Goal: Book appointment/travel/reservation

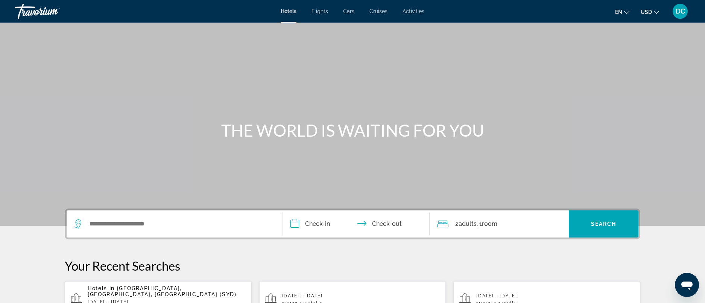
click at [410, 9] on span "Activities" at bounding box center [413, 11] width 22 height 6
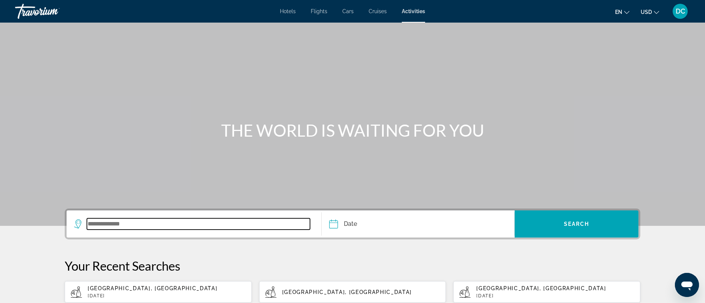
click at [174, 224] on input "Search widget" at bounding box center [198, 223] width 223 height 11
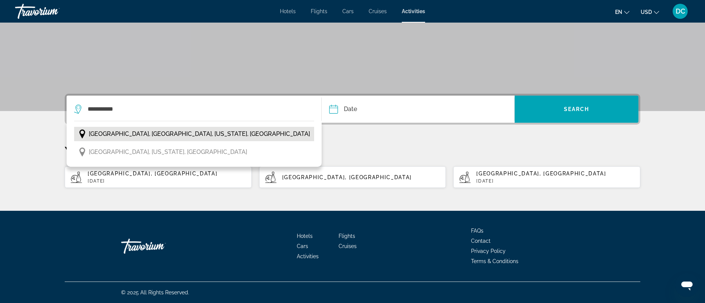
click at [146, 136] on span "[GEOGRAPHIC_DATA], [GEOGRAPHIC_DATA], [US_STATE], [GEOGRAPHIC_DATA]" at bounding box center [199, 134] width 221 height 11
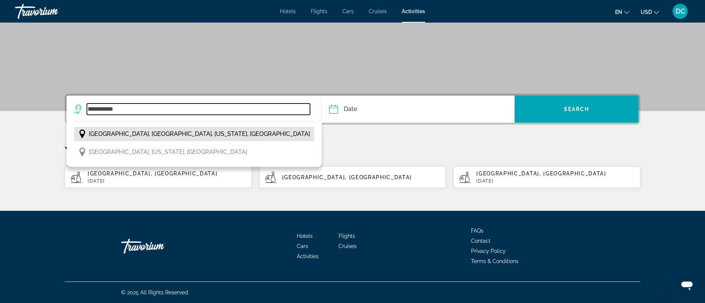
type input "**********"
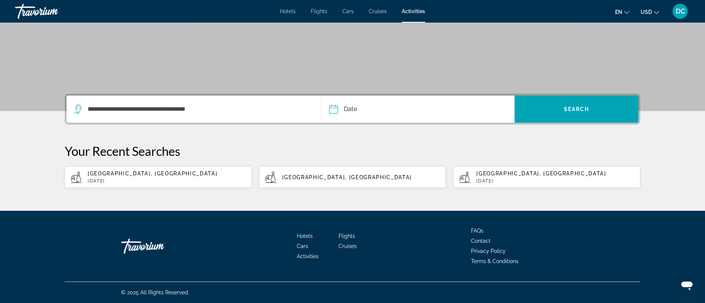
click at [331, 112] on input "Date" at bounding box center [375, 110] width 96 height 29
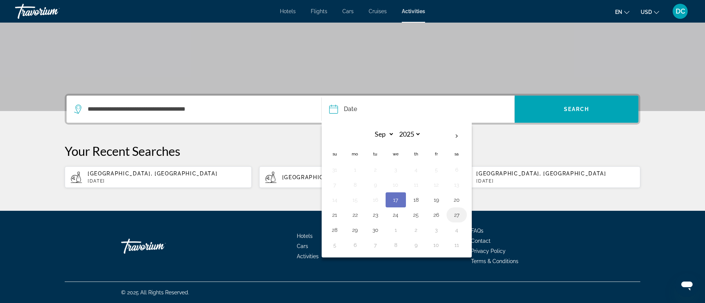
drag, startPoint x: 396, startPoint y: 215, endPoint x: 448, endPoint y: 213, distance: 52.7
click at [448, 213] on tr "21 22 23 24 25 26 27" at bounding box center [396, 214] width 142 height 15
click at [417, 213] on button "25" at bounding box center [416, 215] width 12 height 11
type input "**********"
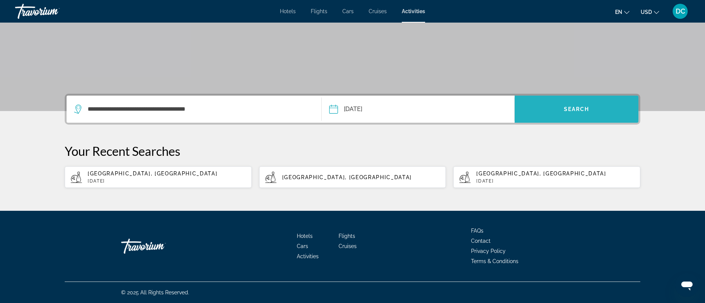
click at [561, 108] on span "Search widget" at bounding box center [577, 109] width 124 height 18
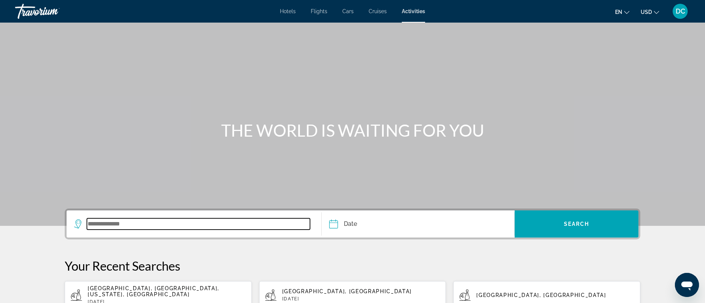
click at [140, 225] on input "Search widget" at bounding box center [198, 223] width 223 height 11
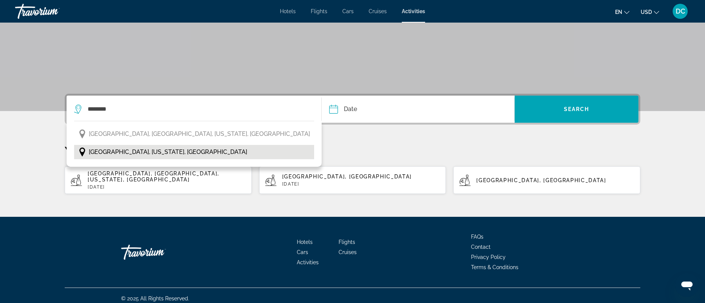
click at [133, 152] on span "[GEOGRAPHIC_DATA], [US_STATE], [GEOGRAPHIC_DATA]" at bounding box center [168, 152] width 158 height 11
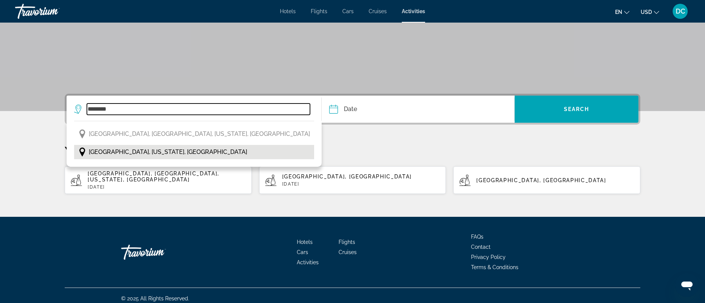
type input "**********"
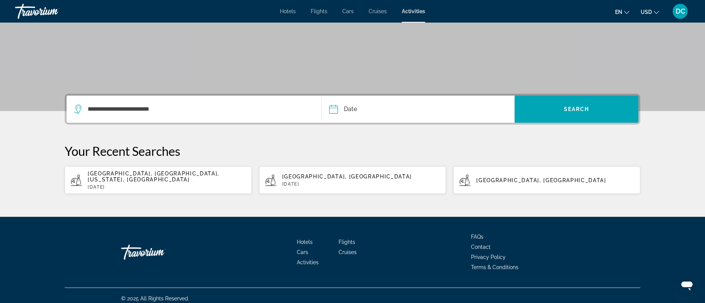
click at [329, 109] on input "Date" at bounding box center [375, 110] width 96 height 29
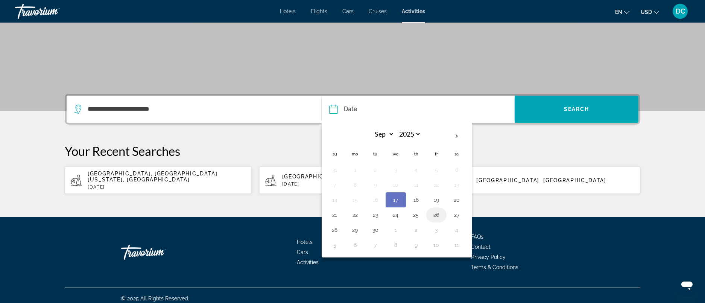
click at [436, 216] on button "26" at bounding box center [436, 215] width 12 height 11
type input "**********"
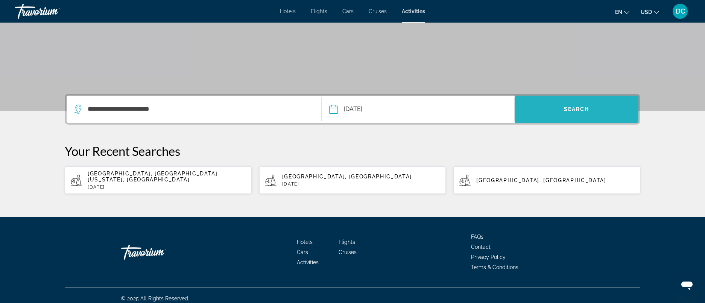
click at [565, 108] on span "Search" at bounding box center [577, 109] width 26 height 6
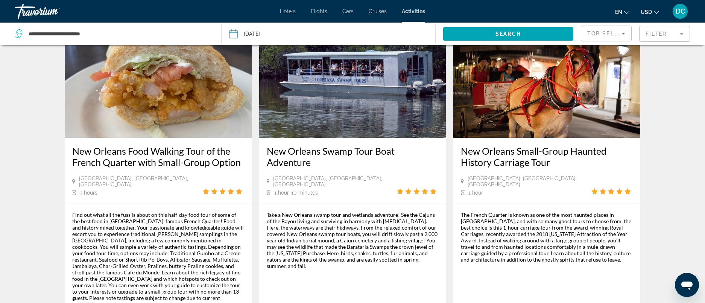
scroll to position [1128, 0]
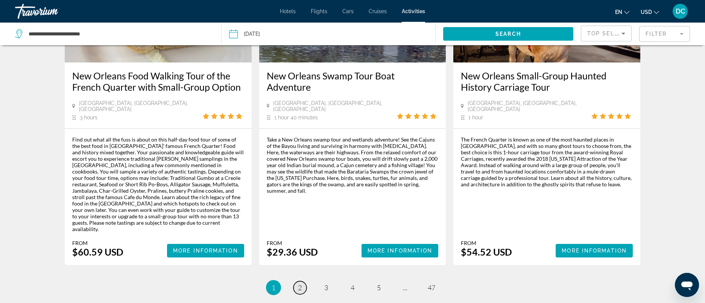
click at [299, 283] on span "2" at bounding box center [300, 287] width 4 height 8
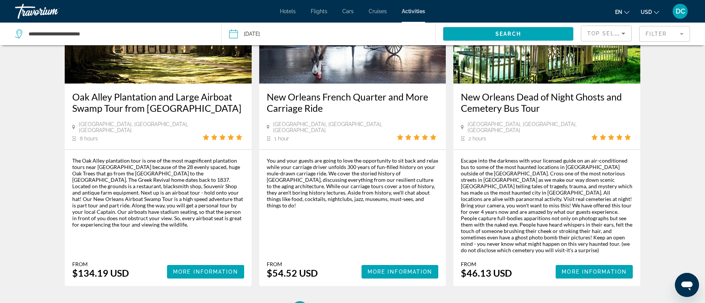
scroll to position [1053, 0]
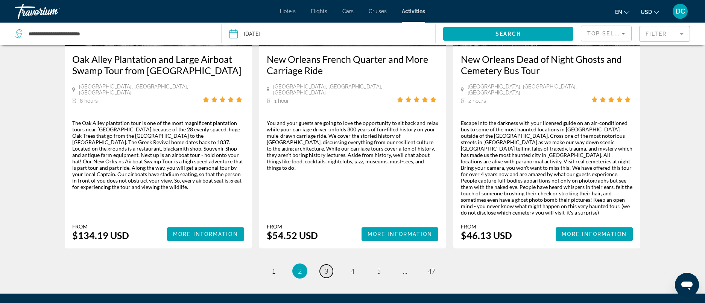
click at [324, 267] on span "3" at bounding box center [326, 271] width 4 height 8
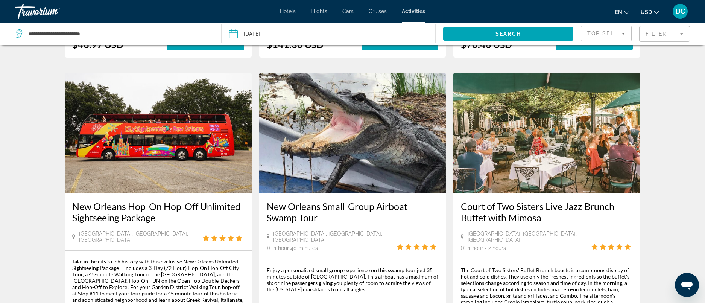
scroll to position [1016, 0]
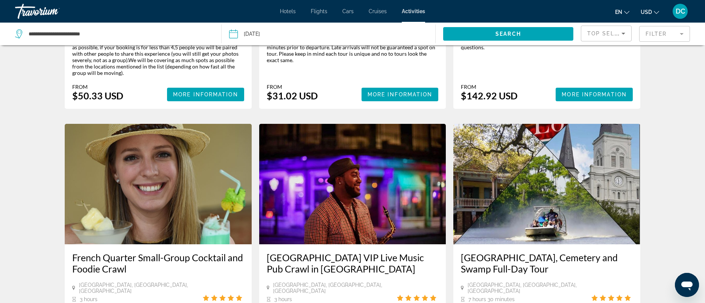
scroll to position [1091, 0]
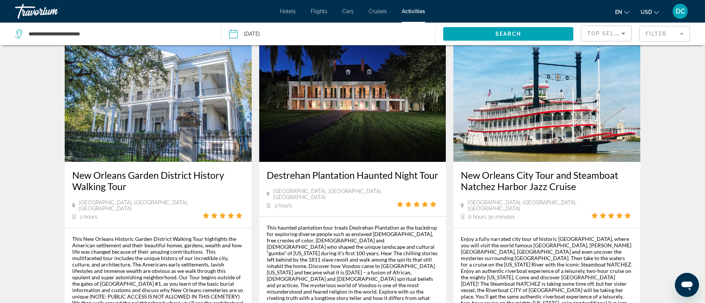
scroll to position [1128, 0]
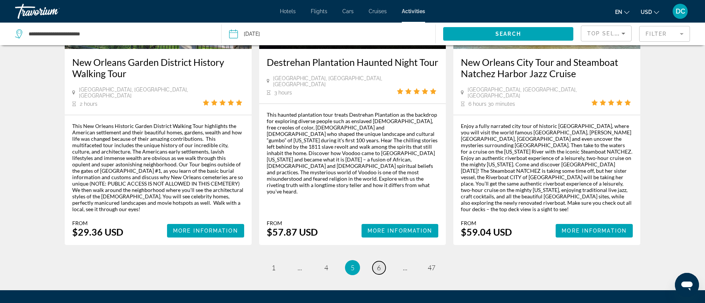
click at [381, 261] on link "page 6" at bounding box center [378, 267] width 13 height 13
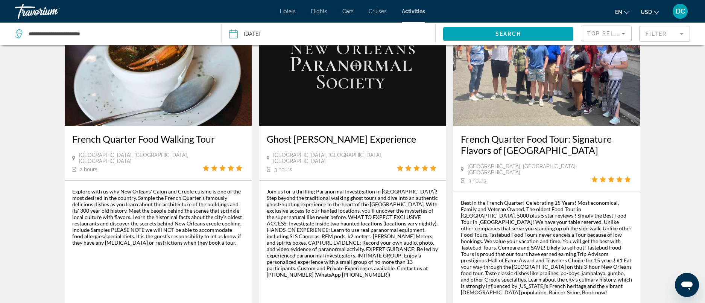
scroll to position [1053, 0]
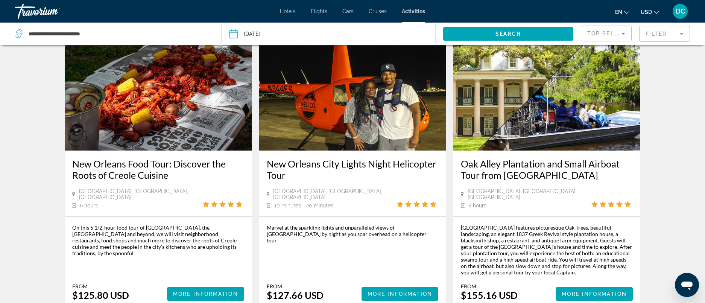
scroll to position [1016, 0]
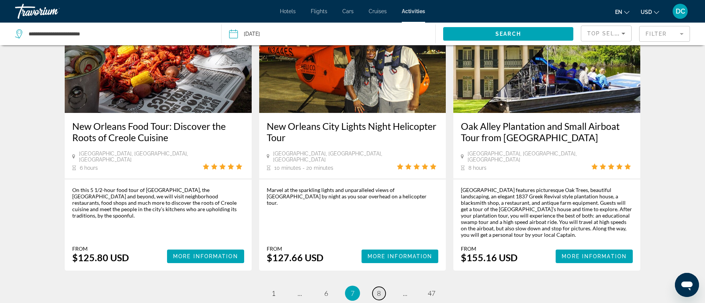
click at [377, 289] on span "8" at bounding box center [379, 293] width 4 height 8
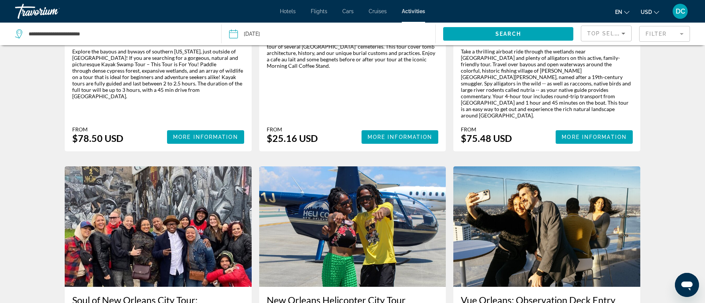
scroll to position [1016, 0]
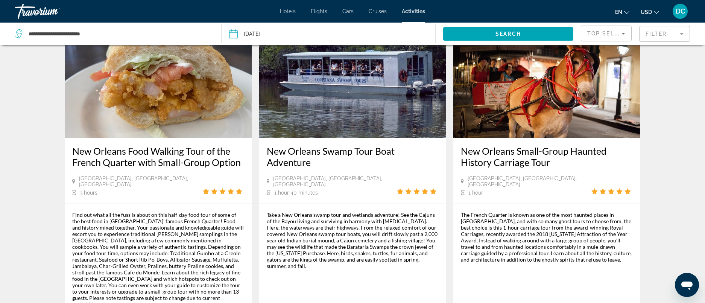
scroll to position [1128, 0]
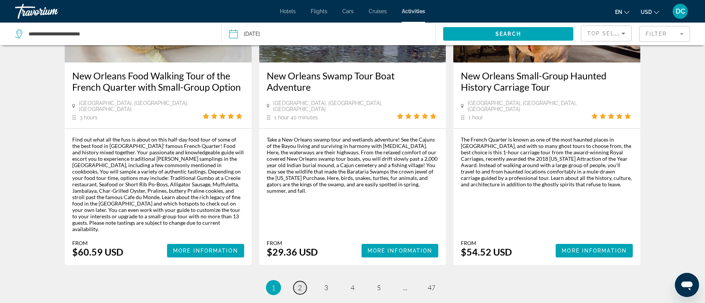
click at [303, 281] on link "page 2" at bounding box center [299, 287] width 13 height 13
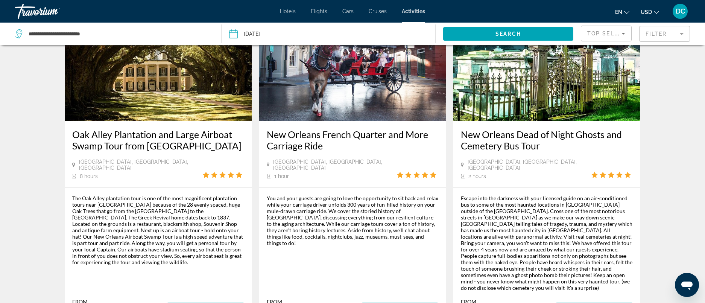
scroll to position [1016, 0]
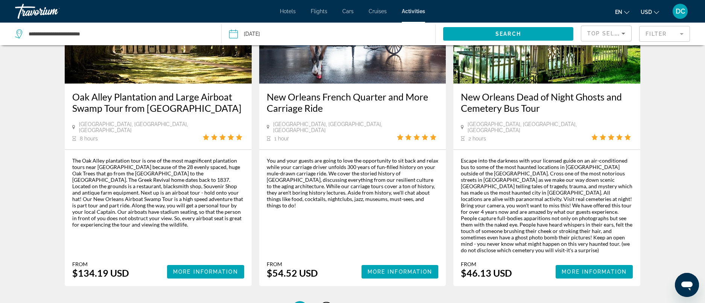
click at [328, 302] on link "page 3" at bounding box center [326, 308] width 13 height 13
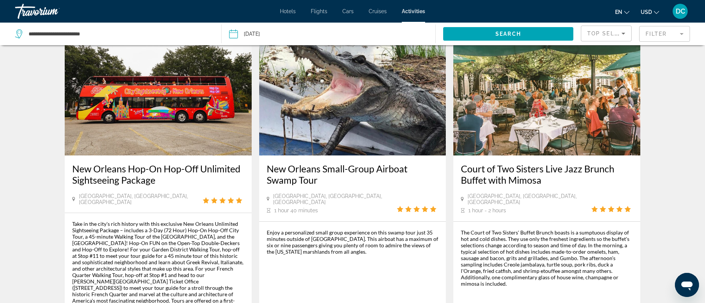
scroll to position [1016, 0]
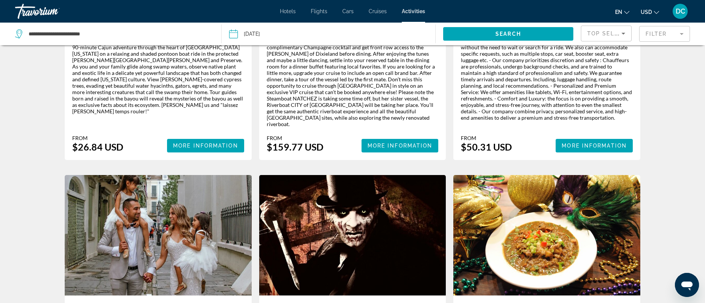
scroll to position [527, 0]
